Goal: Transaction & Acquisition: Purchase product/service

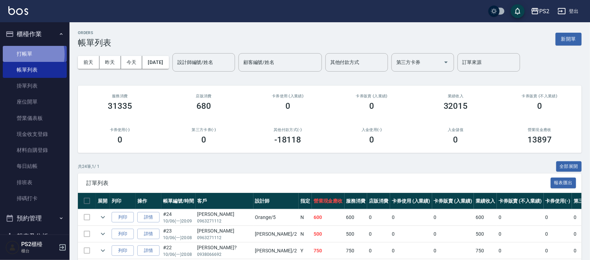
click at [23, 54] on link "打帳單" at bounding box center [35, 54] width 64 height 16
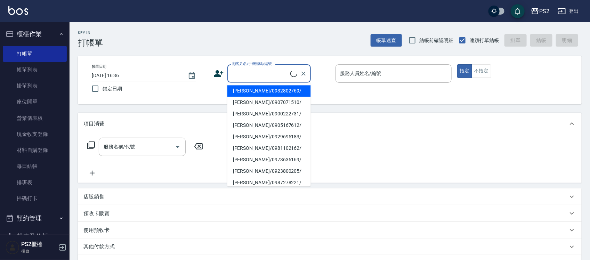
click at [252, 78] on input "顧客姓名/手機號碼/編號" at bounding box center [261, 73] width 60 height 12
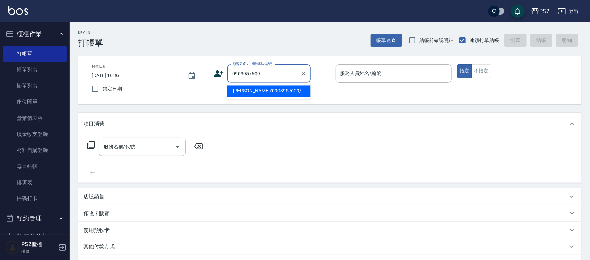
type input "[PERSON_NAME]/0903957609/"
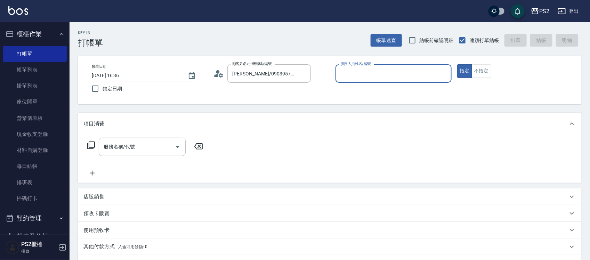
click at [213, 74] on icon at bounding box center [218, 73] width 10 height 10
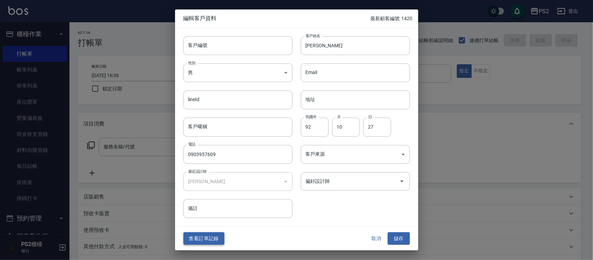
click at [216, 233] on button "查看訂單記錄" at bounding box center [204, 238] width 41 height 13
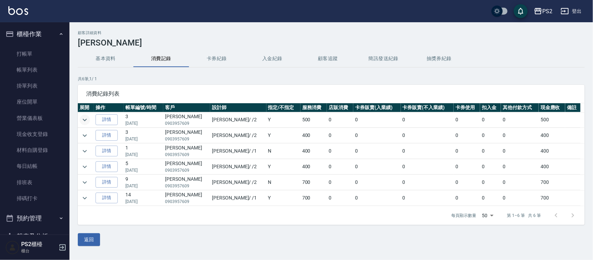
click at [86, 120] on icon "expand row" at bounding box center [85, 120] width 4 height 2
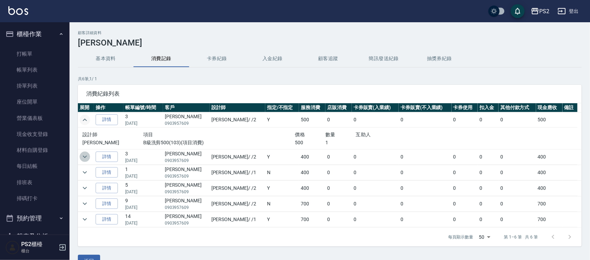
click at [86, 159] on icon "expand row" at bounding box center [85, 157] width 8 height 8
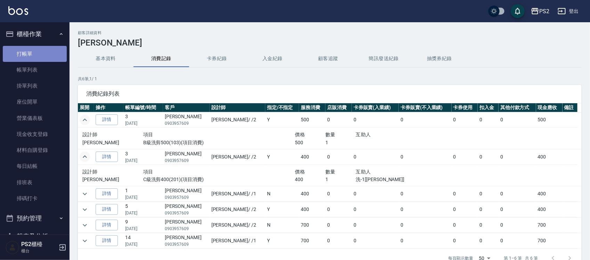
click at [40, 52] on link "打帳單" at bounding box center [35, 54] width 64 height 16
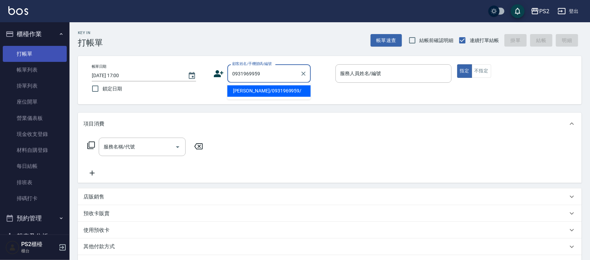
type input "[PERSON_NAME]/0931969959/"
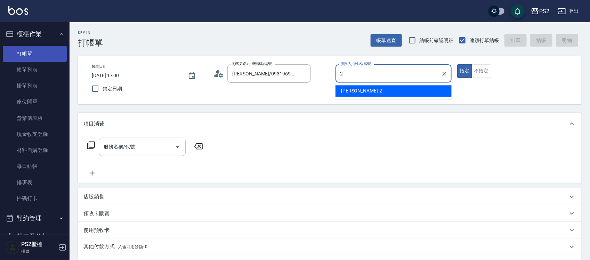
type input "[PERSON_NAME]-2"
type button "true"
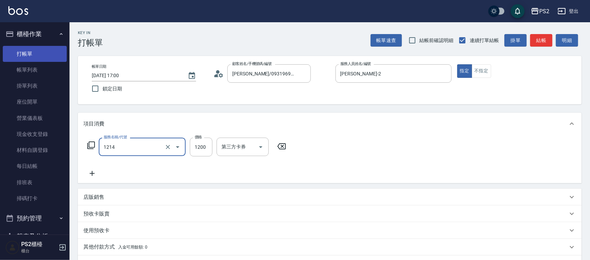
type input "結構卡使用(2024)(1214)"
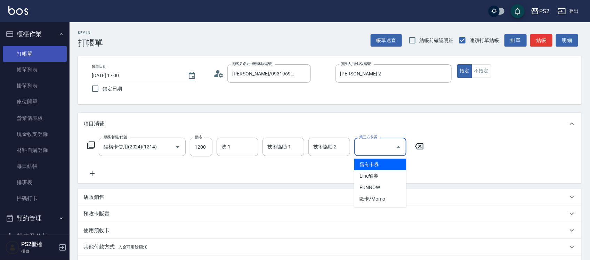
type input "舊有卡券"
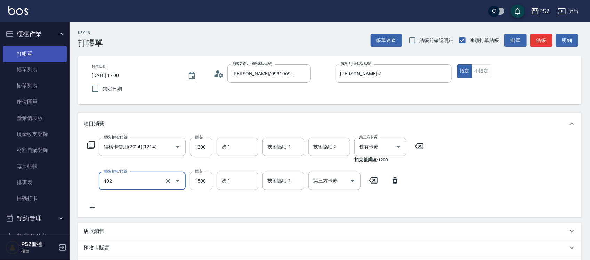
type input "染髮+髮還原1500(402)"
type input "1800"
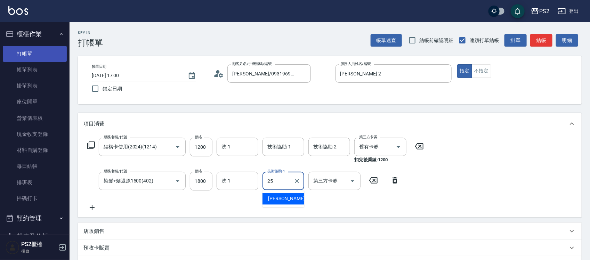
type input "[PERSON_NAME]-25"
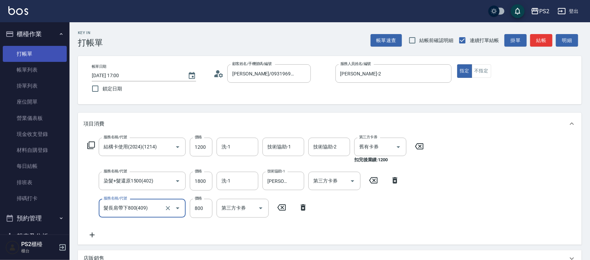
type input "髮長肩帶下800(409)"
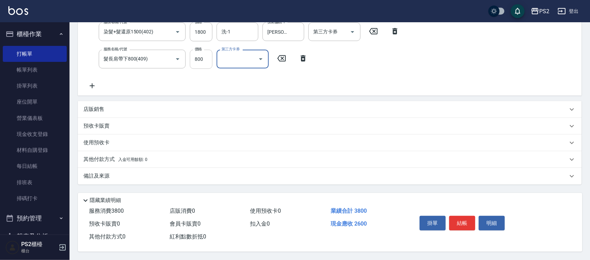
scroll to position [138, 0]
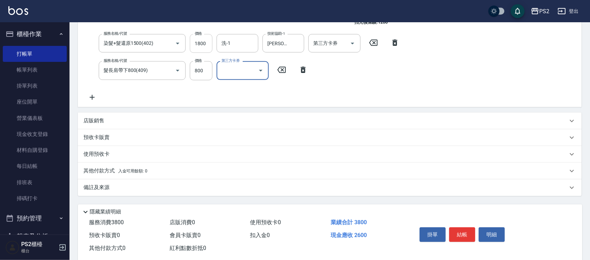
click at [206, 52] on div "服務名稱/代號 結構卡使用(2024)(1214) 服務名稱/代號 價格 1200 價格 洗-1 洗-1 技術協助-1 技術協助-1 技術協助-2 技術協助-…" at bounding box center [255, 50] width 345 height 101
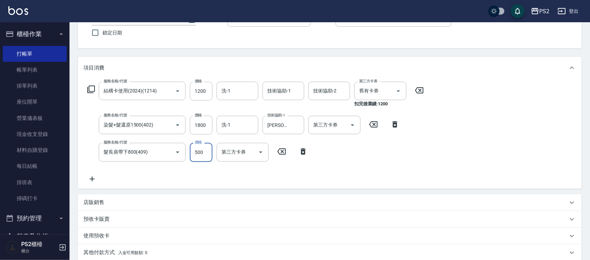
scroll to position [151, 0]
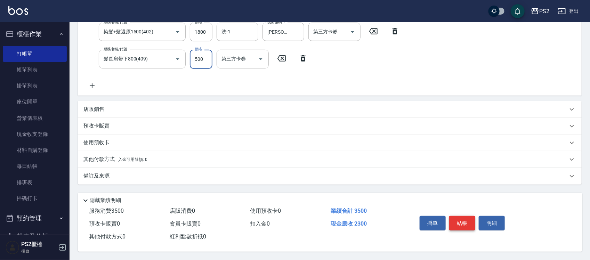
type input "500"
click at [458, 220] on button "結帳" at bounding box center [462, 223] width 26 height 15
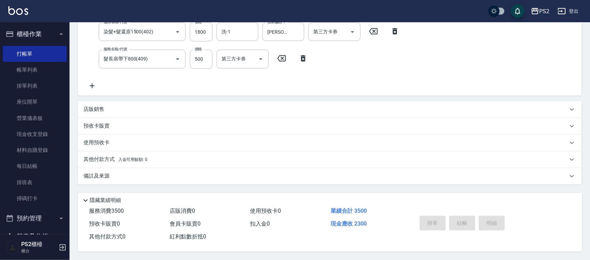
type input "[DATE] 17:01"
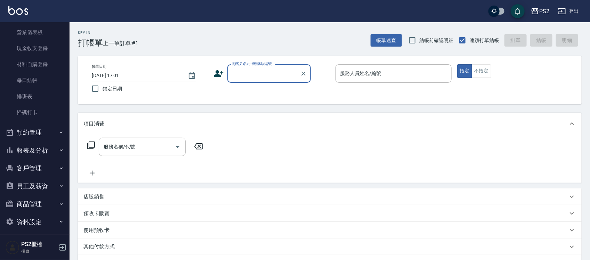
scroll to position [90, 0]
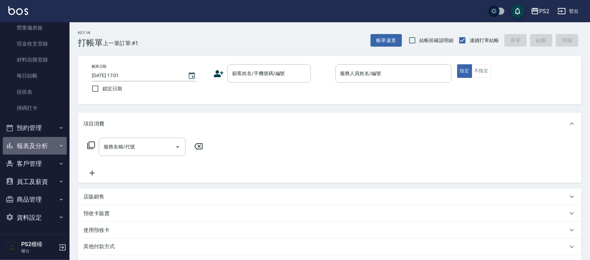
click at [52, 147] on button "報表及分析" at bounding box center [35, 146] width 64 height 18
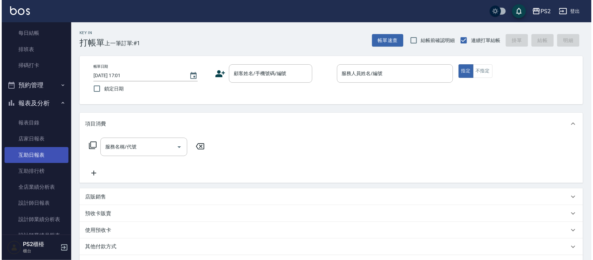
scroll to position [134, 0]
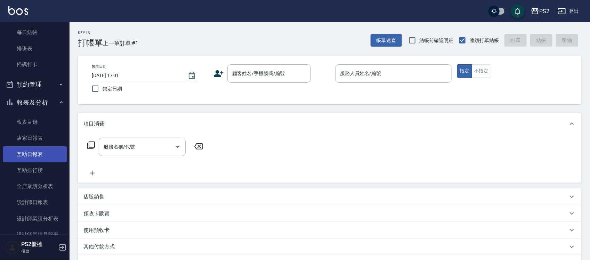
click at [42, 153] on link "互助日報表" at bounding box center [35, 154] width 64 height 16
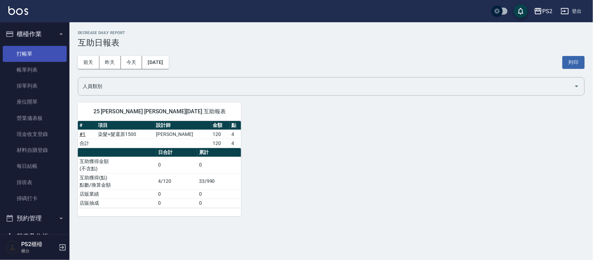
click at [33, 47] on link "打帳單" at bounding box center [35, 54] width 64 height 16
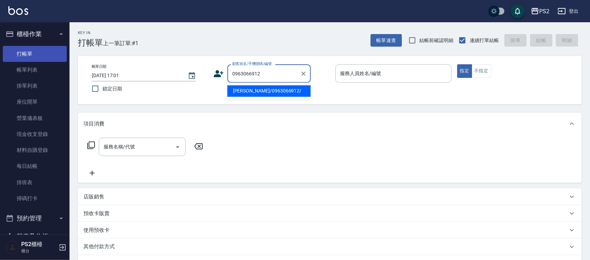
type input "[PERSON_NAME]/0963066912/"
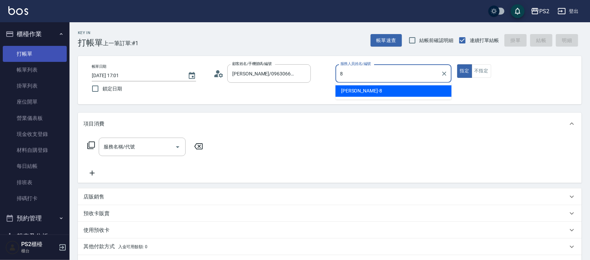
type input "Lori-8"
type button "true"
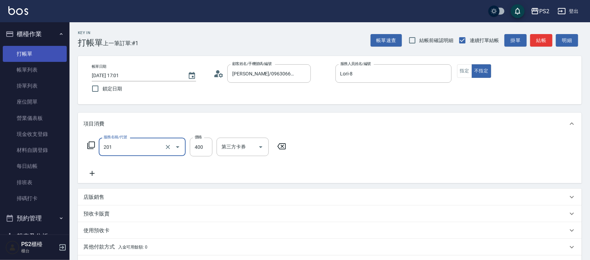
type input "C級洗剪400(201)"
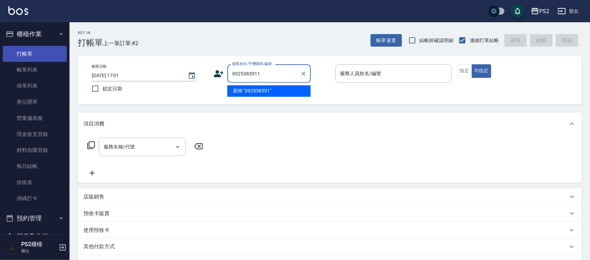
type input "0925383911"
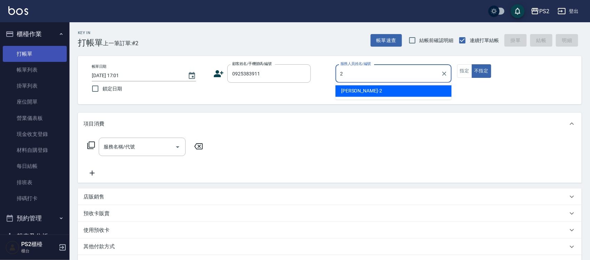
type input "[PERSON_NAME]-2"
type button "false"
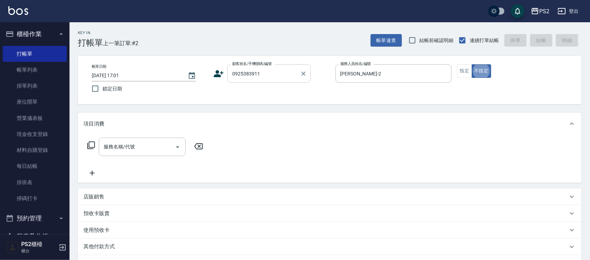
click at [286, 75] on input "0925383911" at bounding box center [264, 73] width 67 height 12
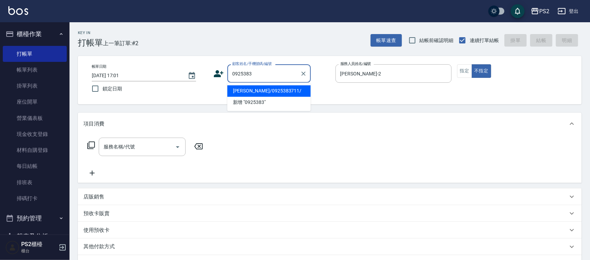
click at [260, 90] on li "[PERSON_NAME]/0925383711/" at bounding box center [268, 91] width 83 height 11
type input "[PERSON_NAME]/0925383711/"
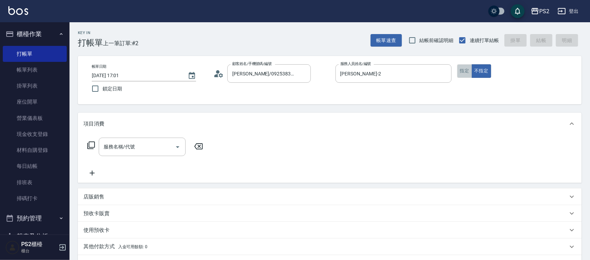
click at [463, 70] on button "指定" at bounding box center [464, 71] width 15 height 14
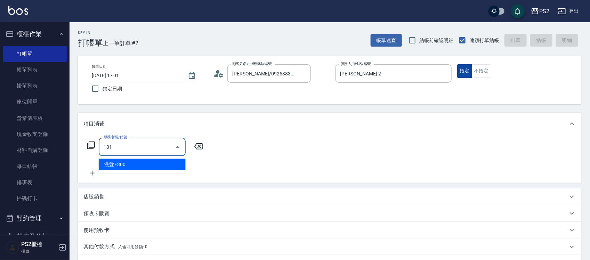
type input "洗髮(101)"
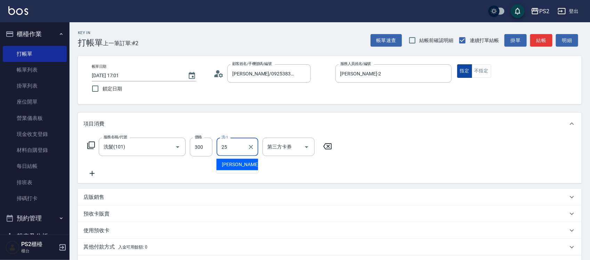
type input "[PERSON_NAME]-25"
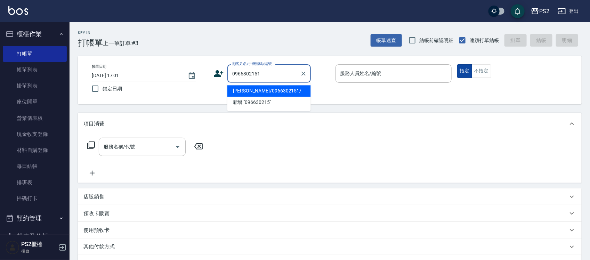
type input "[PERSON_NAME]/0966302151/"
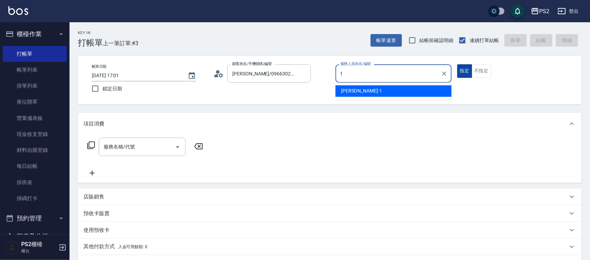
type input "Polly-1"
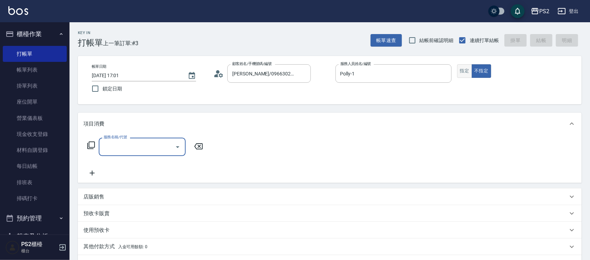
type input "2"
type input "洗髮(101)"
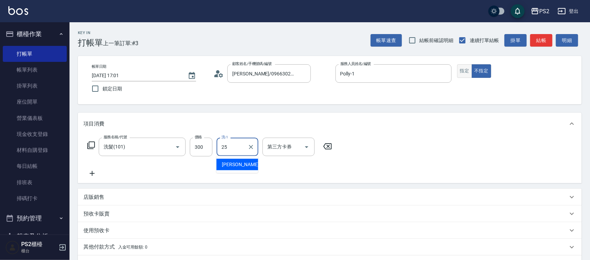
type input "[PERSON_NAME]-25"
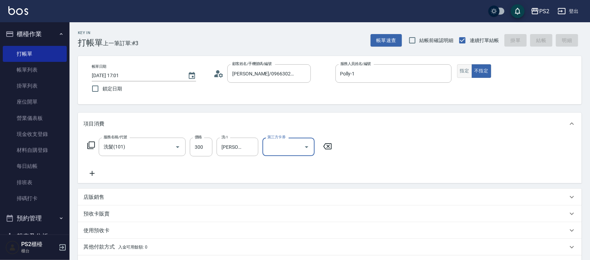
type input "[DATE] 17:02"
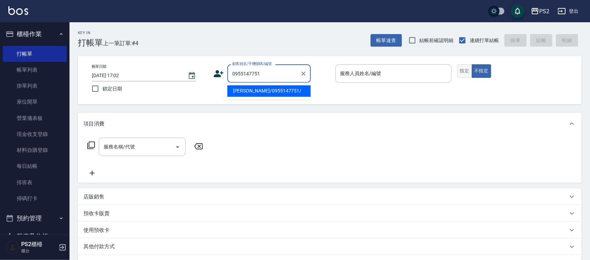
type input "[PERSON_NAME]/0955147751/"
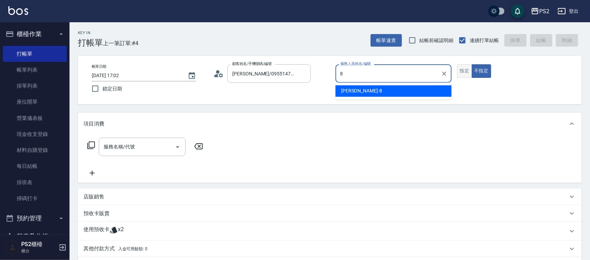
type input "Lori-8"
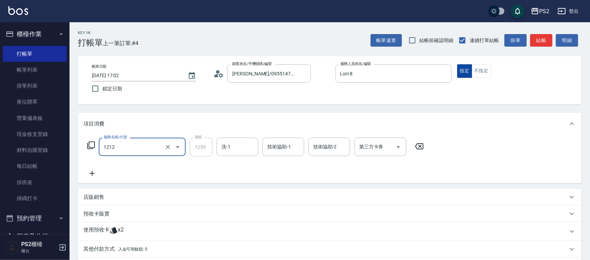
type input "頭皮卡使用(2024)(1212)"
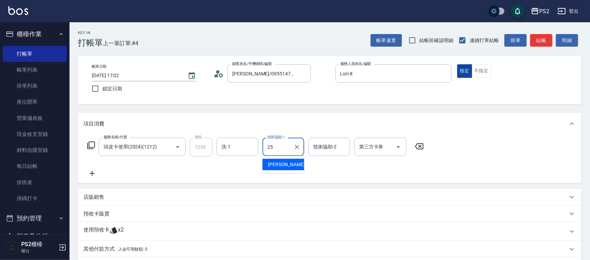
type input "[PERSON_NAME]-25"
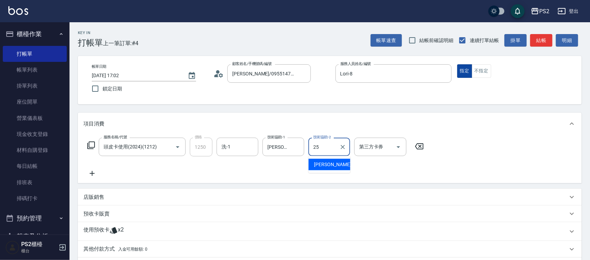
type input "[PERSON_NAME]-25"
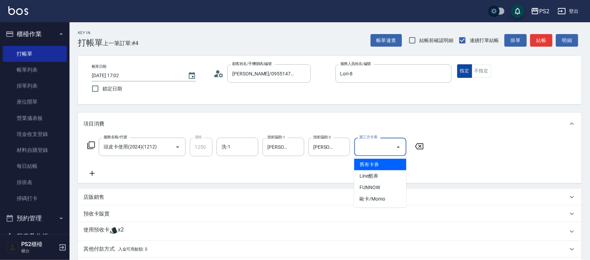
type input "舊有卡券"
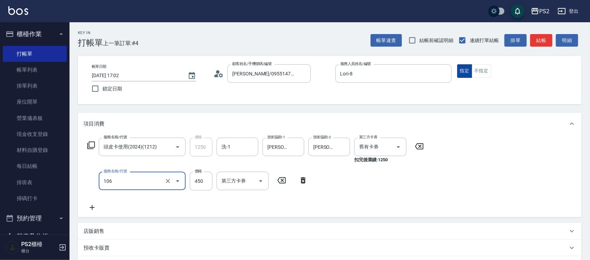
type input "A級單剪(106)"
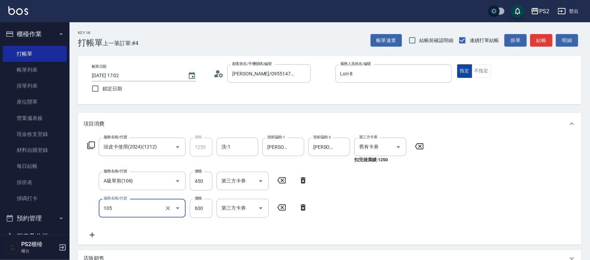
type input "A級洗剪600(105)"
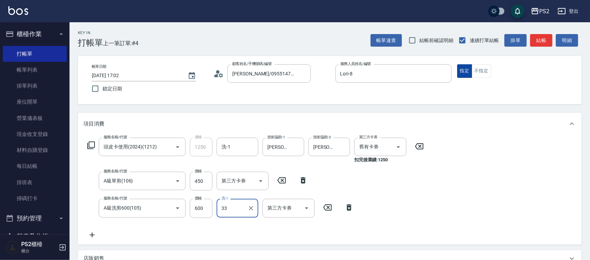
type input "培芯-33"
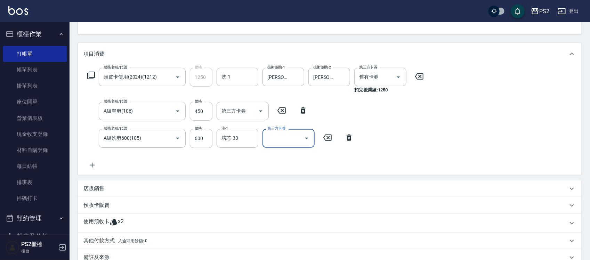
scroll to position [153, 0]
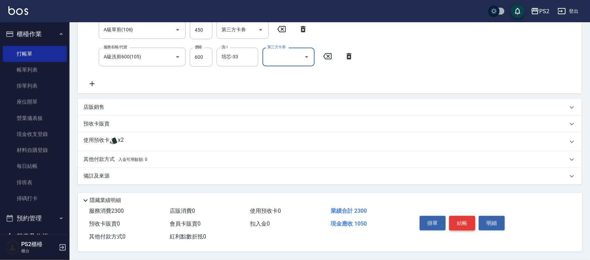
click at [463, 224] on button "結帳" at bounding box center [462, 223] width 26 height 15
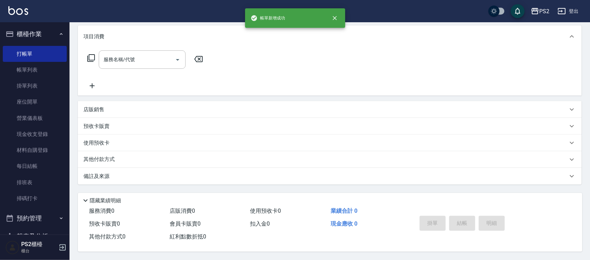
scroll to position [0, 0]
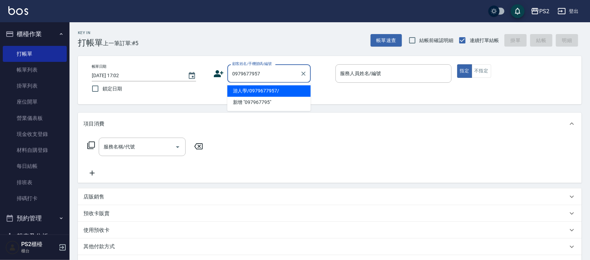
type input "游人學/0979677957/"
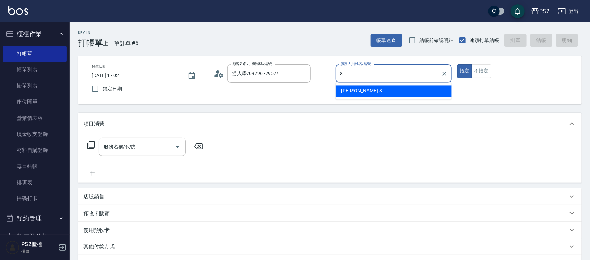
type input "Lori-8"
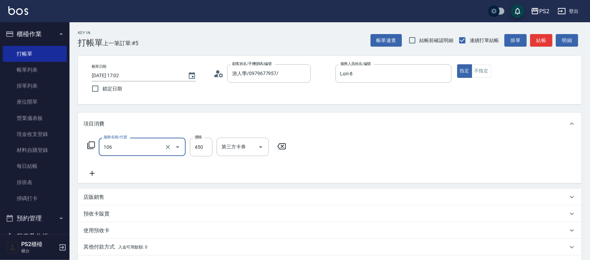
type input "A級單剪(106)"
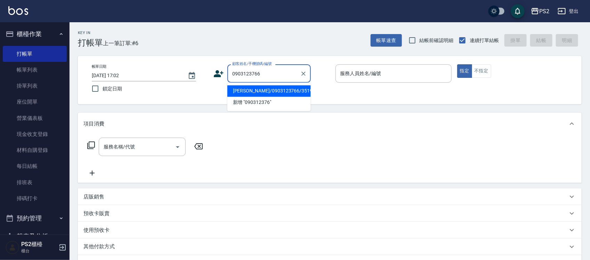
type input "[PERSON_NAME]/0903123766/351956"
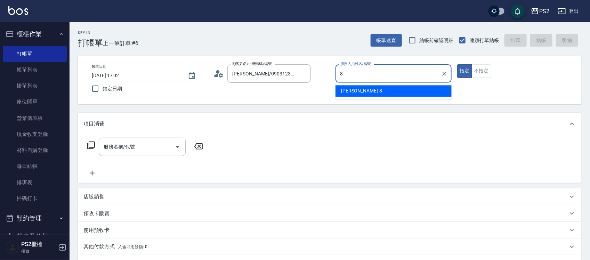
type input "Lori-8"
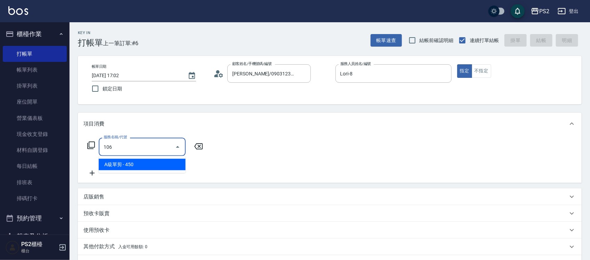
type input "A級單剪(106)"
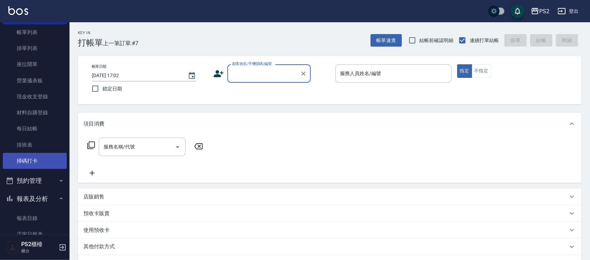
scroll to position [87, 0]
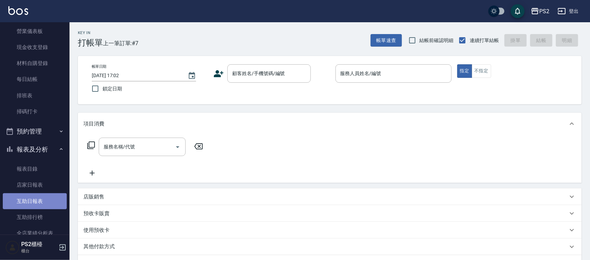
click at [47, 197] on link "互助日報表" at bounding box center [35, 201] width 64 height 16
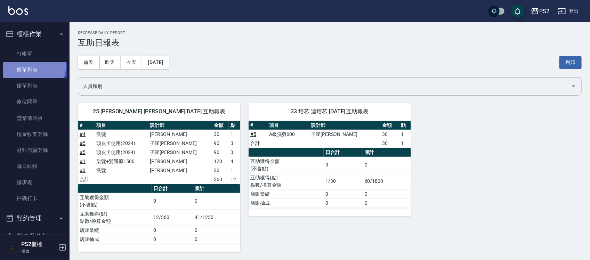
click at [29, 65] on link "帳單列表" at bounding box center [35, 70] width 64 height 16
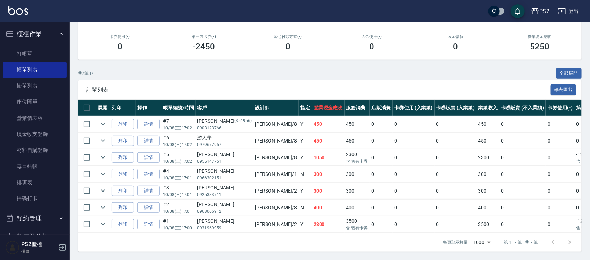
scroll to position [101, 0]
click at [152, 119] on link "詳情" at bounding box center [148, 124] width 22 height 11
click at [152, 119] on div "ORDERS 帳單列表 新開單 [DATE] [DATE] [DATE] [DATE] 設計師編號/姓名 設計師編號/姓名 顧客編號/姓名 顧客編號/姓名 其…" at bounding box center [295, 83] width 590 height 353
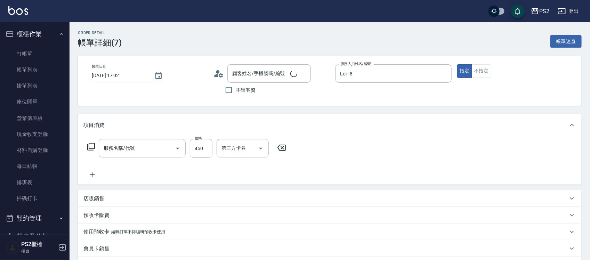
type input "[DATE] 17:02"
type input "Lori-8"
type input "[PERSON_NAME]/0903123766/351956"
type input "A級單剪(106)"
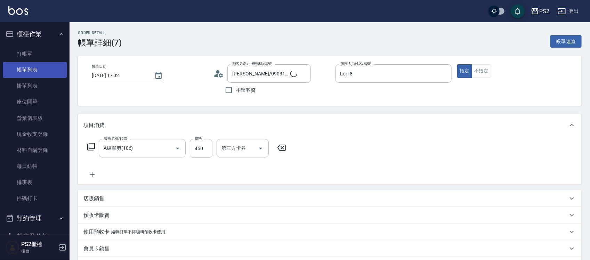
click at [33, 65] on link "帳單列表" at bounding box center [35, 70] width 64 height 16
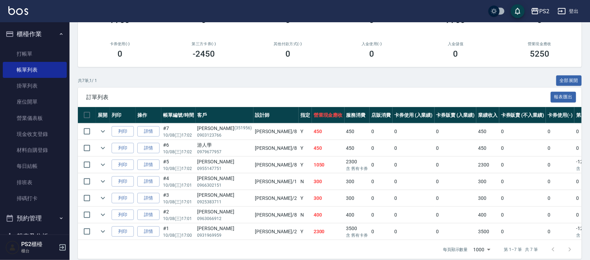
scroll to position [87, 0]
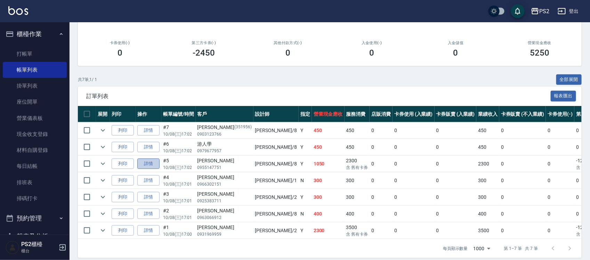
click at [144, 164] on link "詳情" at bounding box center [148, 164] width 22 height 11
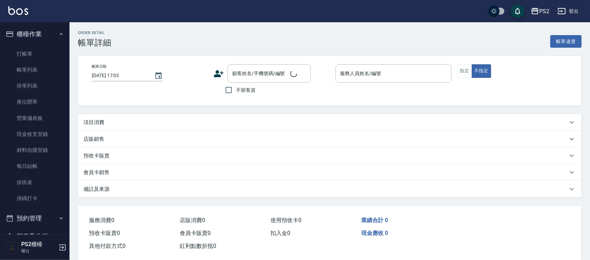
type input "[DATE] 17:02"
type input "Lori-8"
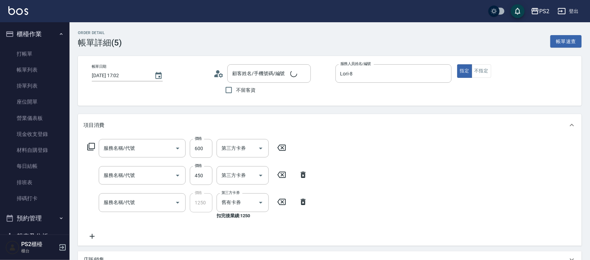
type input "[PERSON_NAME]/0955147751/"
type input "A級洗剪600(105)"
type input "A級單剪(106)"
type input "頭皮卡使用(2024)(1212)"
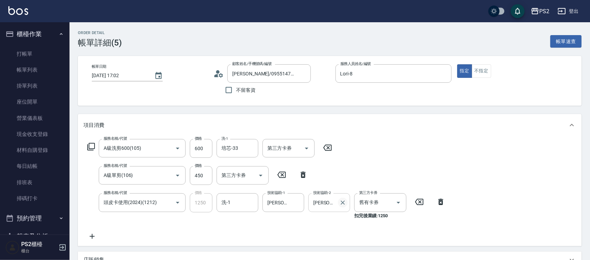
click at [345, 199] on icon "Clear" at bounding box center [342, 202] width 7 height 7
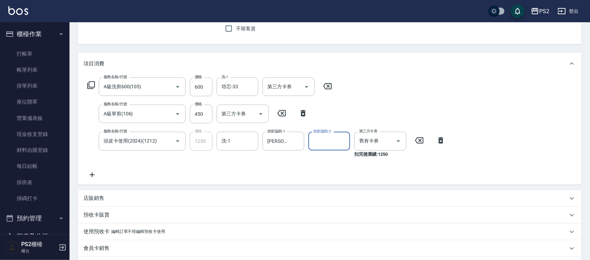
scroll to position [166, 0]
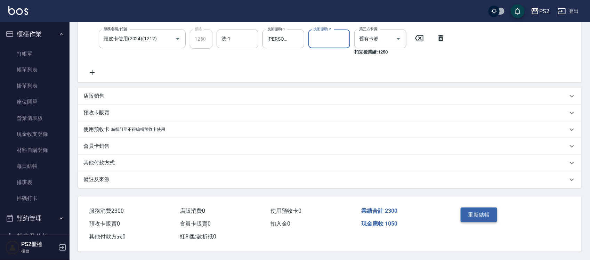
click at [469, 214] on button "重新結帳" at bounding box center [479, 215] width 37 height 15
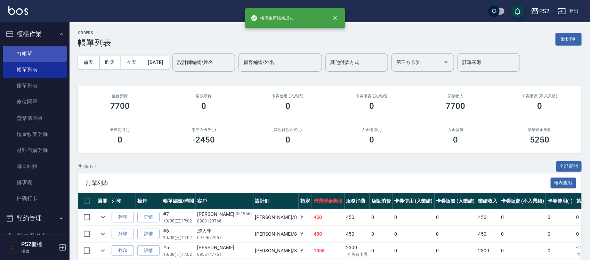
click at [44, 52] on link "打帳單" at bounding box center [35, 54] width 64 height 16
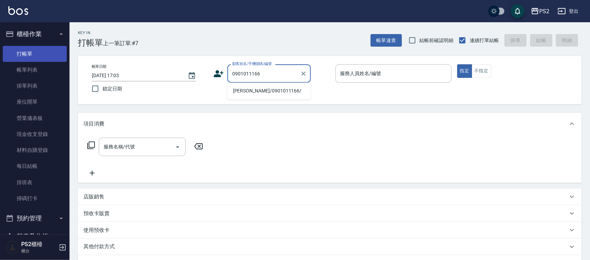
type input "[PERSON_NAME]/0901011166/"
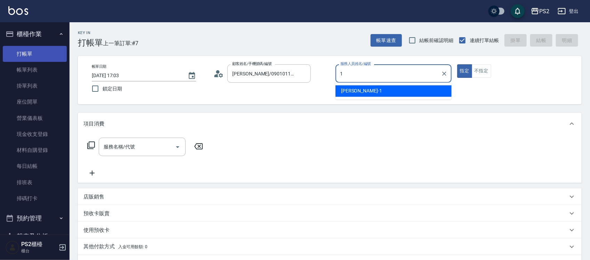
type input "Polly-1"
type button "true"
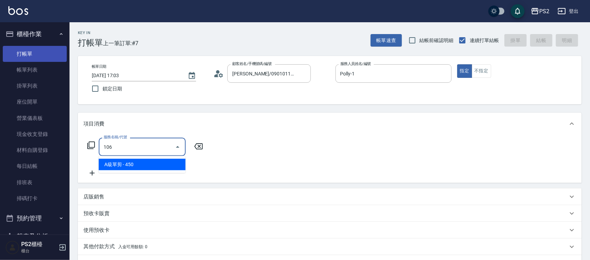
type input "A級單剪(106)"
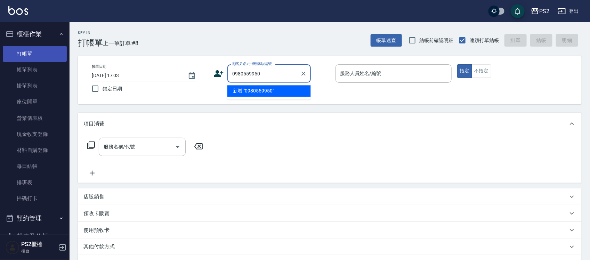
type input "0980559950"
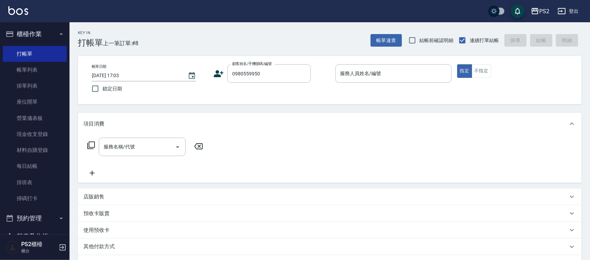
click at [213, 75] on icon at bounding box center [218, 73] width 10 height 10
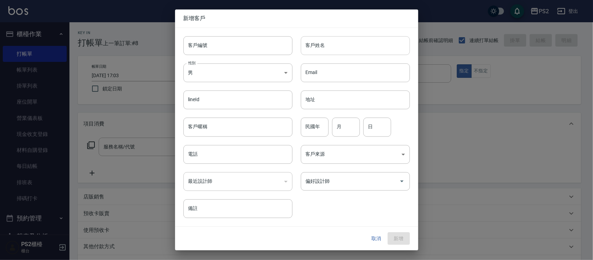
type input "0980559950"
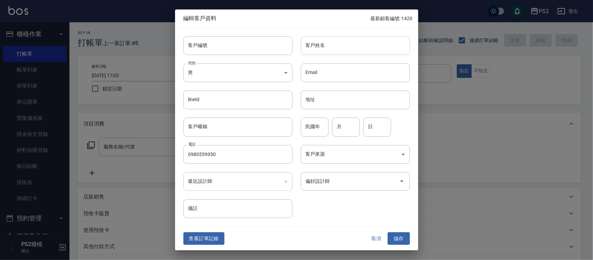
click at [320, 41] on div "客戶姓名 客戶姓名" at bounding box center [355, 45] width 109 height 19
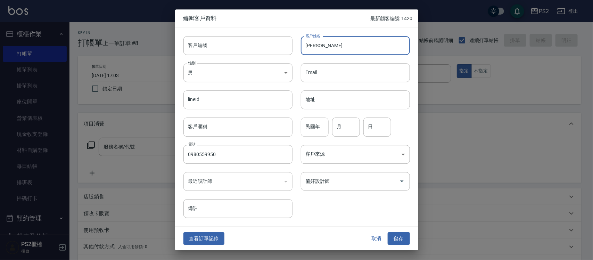
type input "[PERSON_NAME]"
click at [318, 123] on input "民國年" at bounding box center [315, 127] width 28 height 19
type input "88"
type input "3"
type input "30"
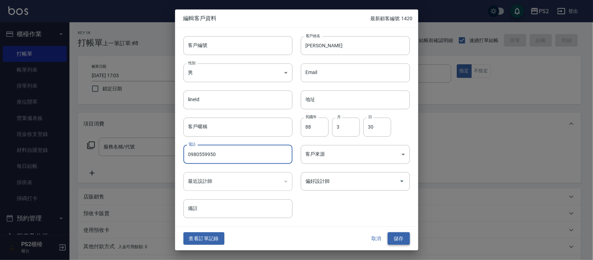
click at [390, 233] on button "儲存" at bounding box center [399, 238] width 22 height 13
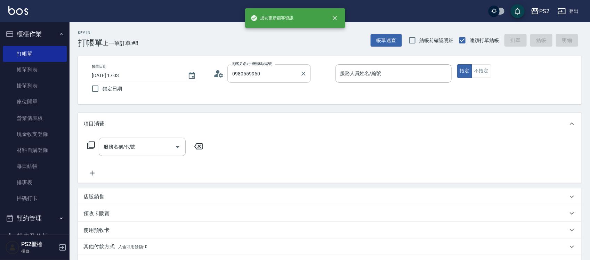
click at [286, 71] on input "0980559950" at bounding box center [264, 73] width 67 height 12
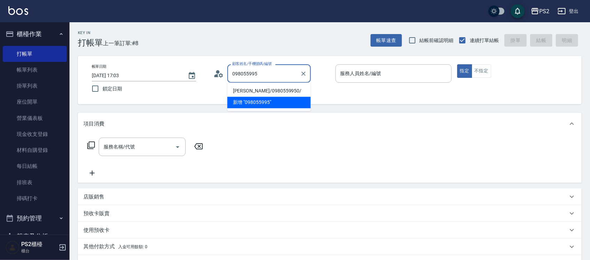
type input "[PERSON_NAME]/0980559950/"
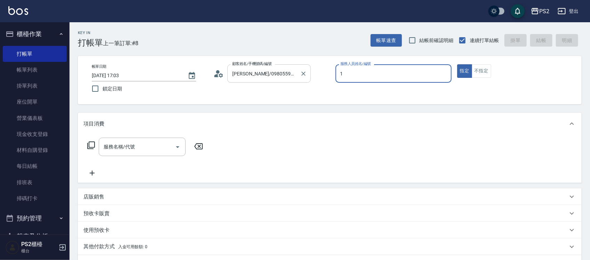
type input "Polly-1"
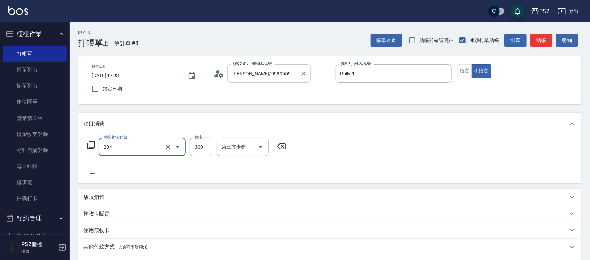
type input "C級單剪300(204)"
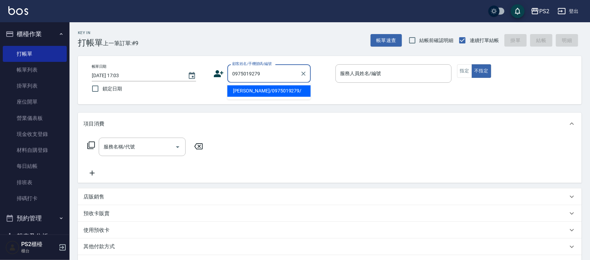
type input "[PERSON_NAME]/0975019279/"
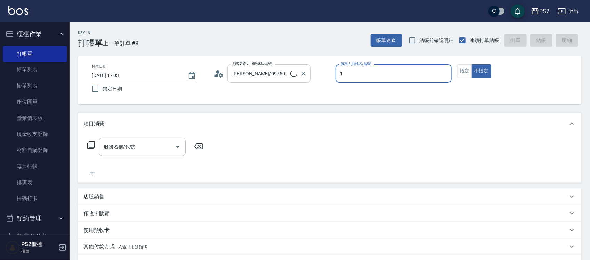
type input "Polly-1"
type button "false"
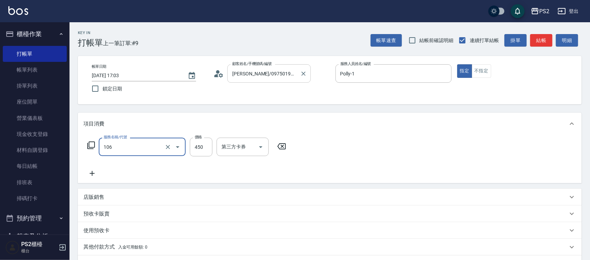
type input "A級單剪(106)"
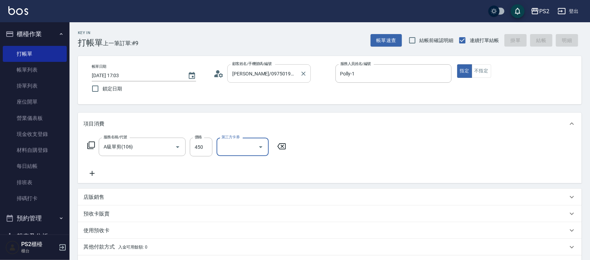
type input "[DATE] 17:04"
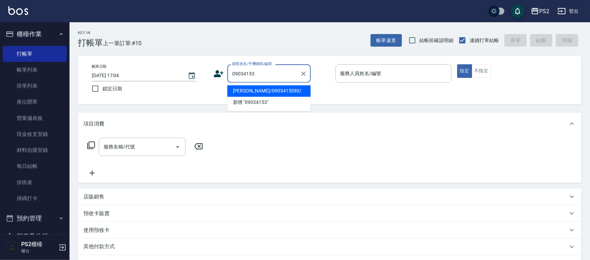
type input "[PERSON_NAME]/0903415390/"
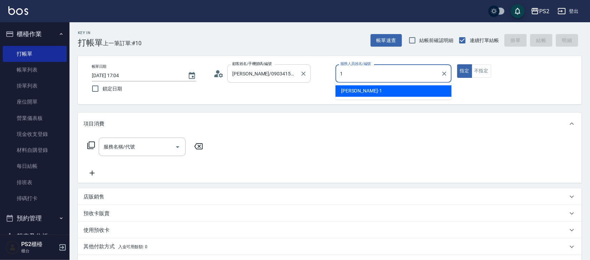
type input "Polly-1"
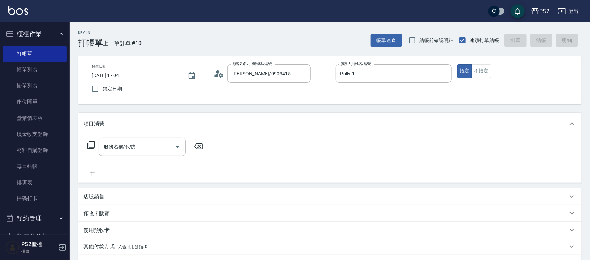
click at [95, 204] on div "店販銷售" at bounding box center [330, 196] width 504 height 17
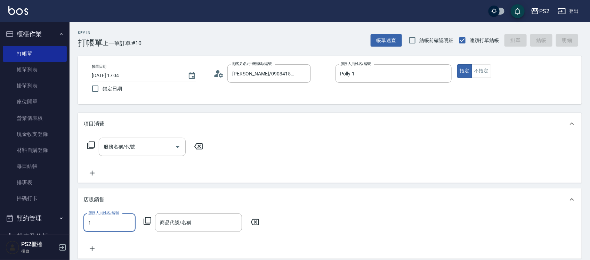
type input "Polly-1"
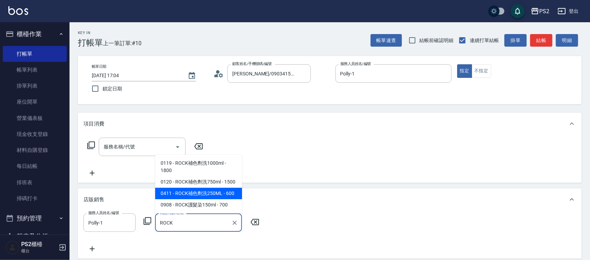
type input "ROCK補色劑洗250ML"
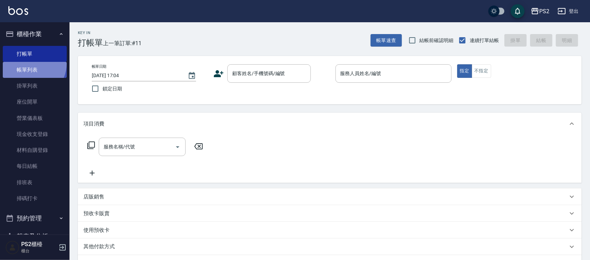
click at [30, 63] on link "帳單列表" at bounding box center [35, 70] width 64 height 16
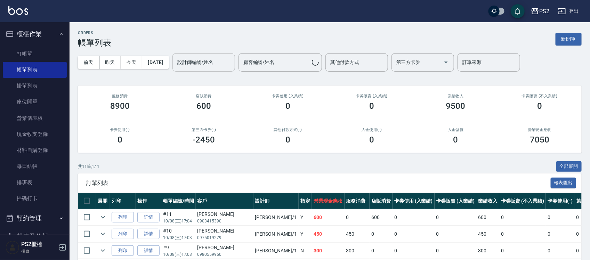
click at [197, 61] on input "設計師編號/姓名" at bounding box center [204, 62] width 56 height 12
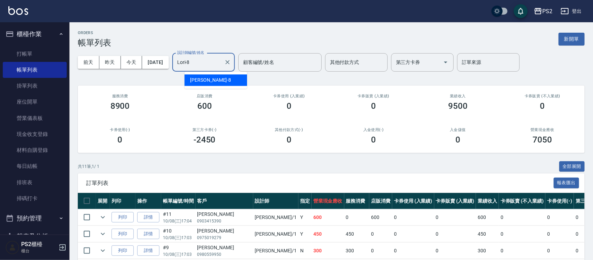
type input "Lori-8"
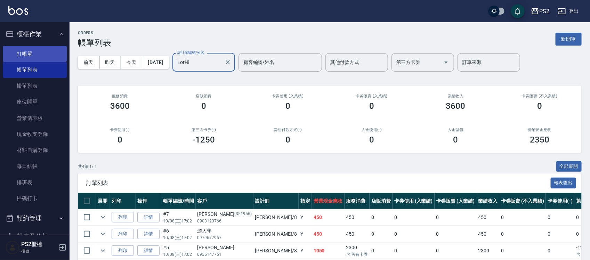
click at [48, 56] on link "打帳單" at bounding box center [35, 54] width 64 height 16
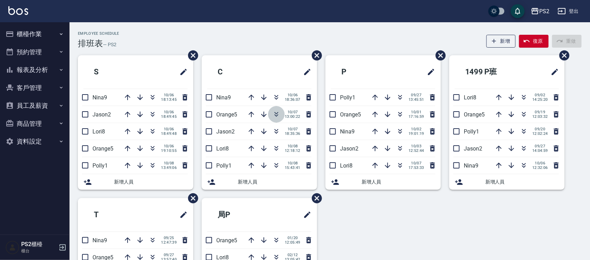
click at [278, 111] on icon "button" at bounding box center [276, 114] width 8 height 8
click at [277, 115] on icon "button" at bounding box center [276, 114] width 8 height 8
click at [277, 115] on div "10/08 12:18:12" at bounding box center [278, 114] width 70 height 17
click at [152, 115] on icon "button" at bounding box center [152, 114] width 8 height 8
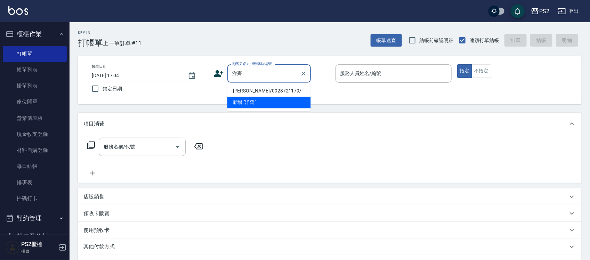
click at [266, 92] on li "張洋齊/0928721179/" at bounding box center [268, 91] width 83 height 11
type input "張洋齊/0928721179/"
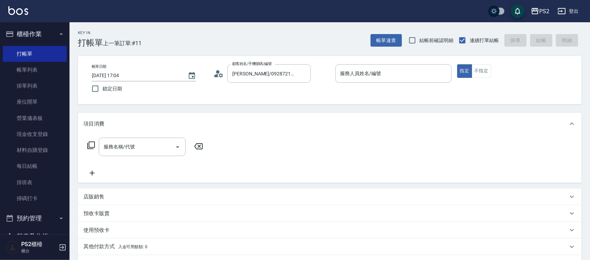
click at [221, 75] on icon at bounding box center [218, 73] width 10 height 10
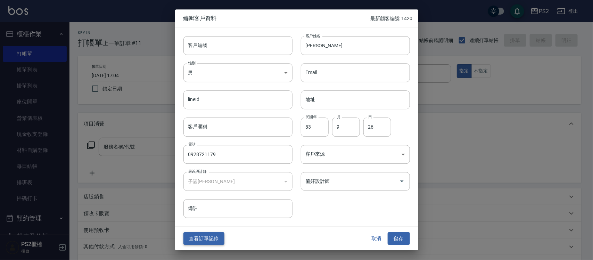
click at [220, 233] on button "查看訂單記錄" at bounding box center [204, 238] width 41 height 13
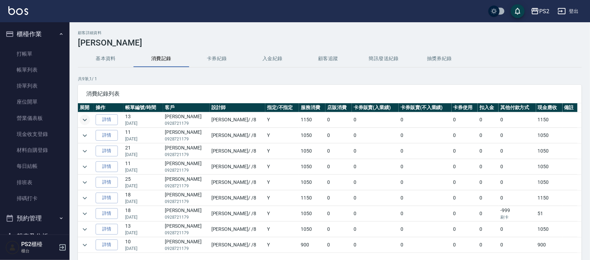
click at [85, 118] on icon "expand row" at bounding box center [85, 120] width 8 height 8
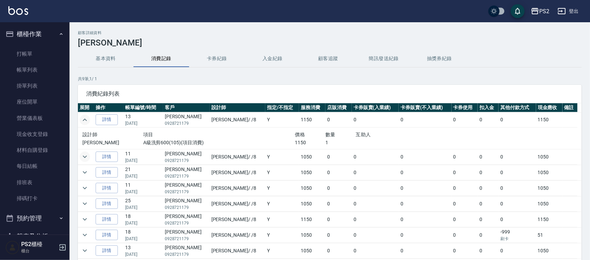
click at [85, 155] on icon "expand row" at bounding box center [85, 157] width 8 height 8
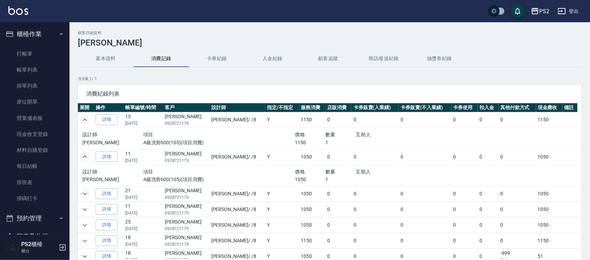
click at [85, 198] on icon "expand row" at bounding box center [85, 194] width 8 height 8
click at [85, 199] on button "expand row" at bounding box center [85, 194] width 10 height 10
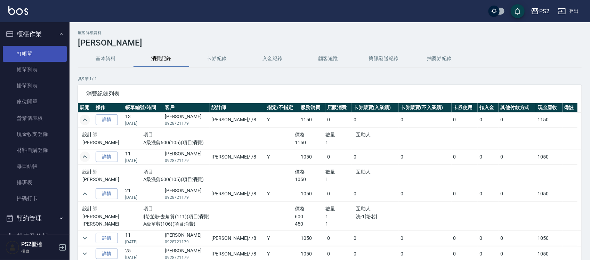
click at [25, 48] on link "打帳單" at bounding box center [35, 54] width 64 height 16
